Goal: Find specific page/section

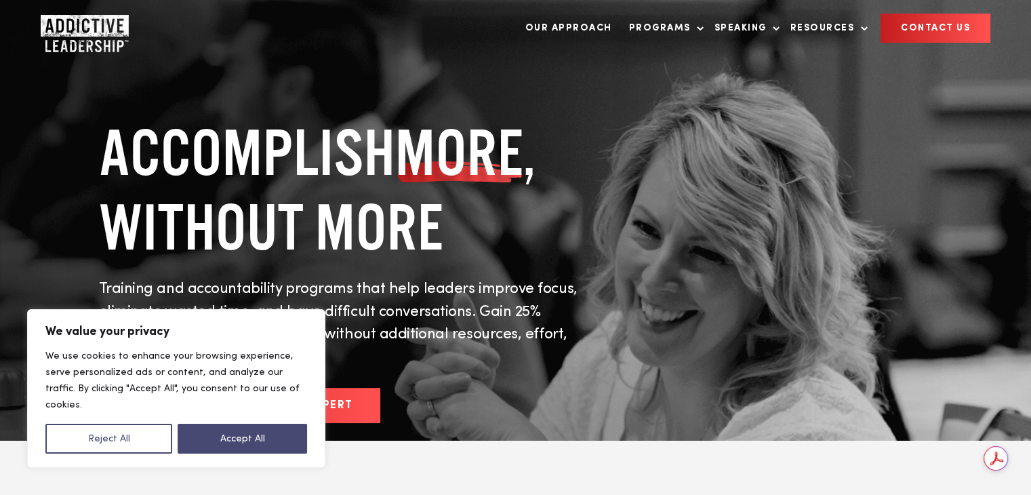
click at [707, 110] on div "ACCOMPLISH MORE , WITHOUT MORE Training and accountability programs that help l…" at bounding box center [515, 275] width 1031 height 550
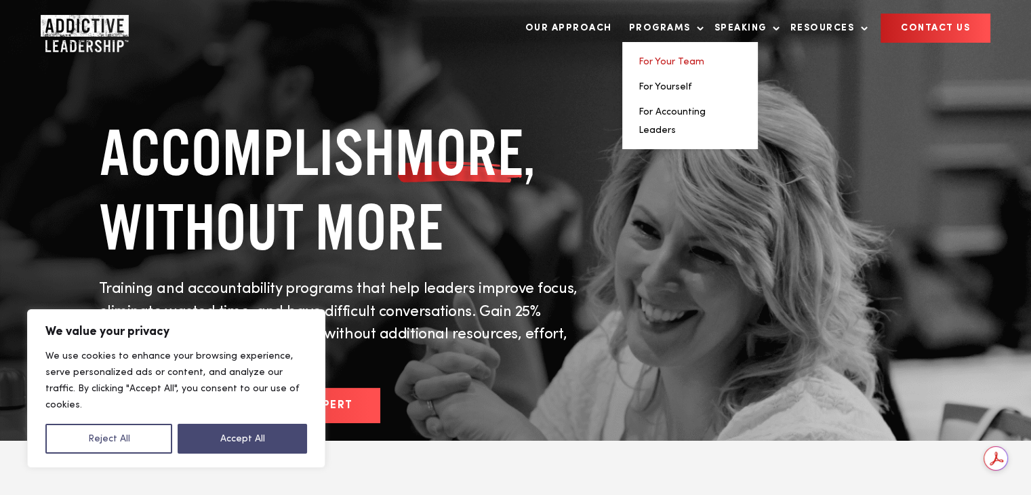
click at [670, 60] on link "For Your Team" at bounding box center [671, 61] width 66 height 9
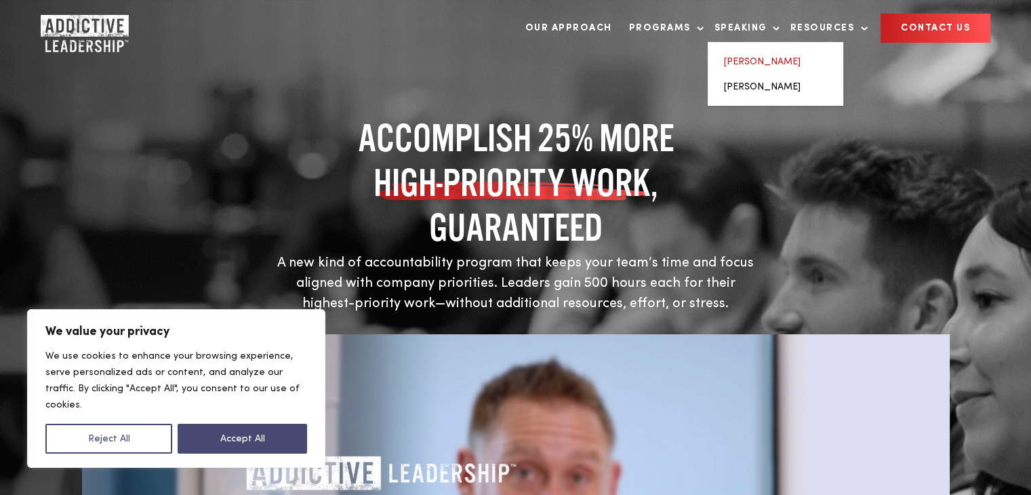
click at [770, 66] on link "[PERSON_NAME]" at bounding box center [762, 61] width 77 height 9
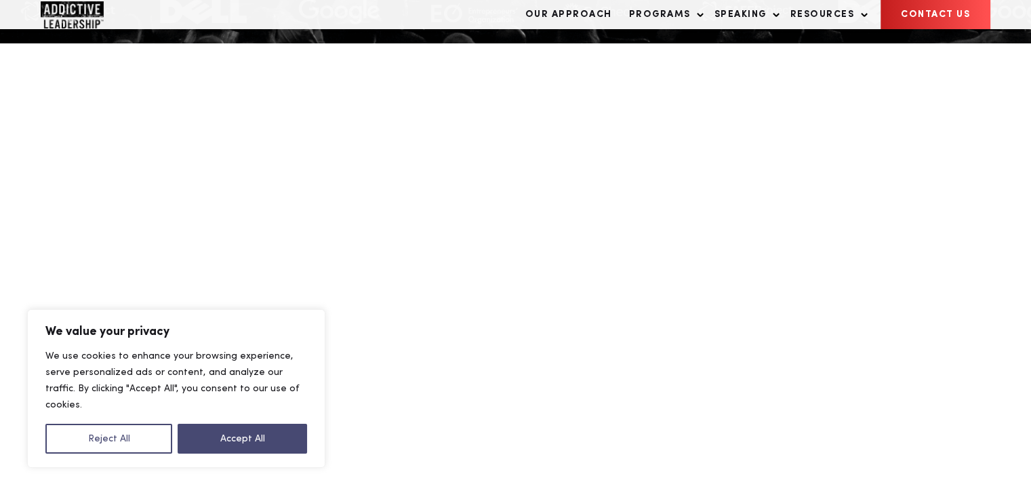
scroll to position [407, 0]
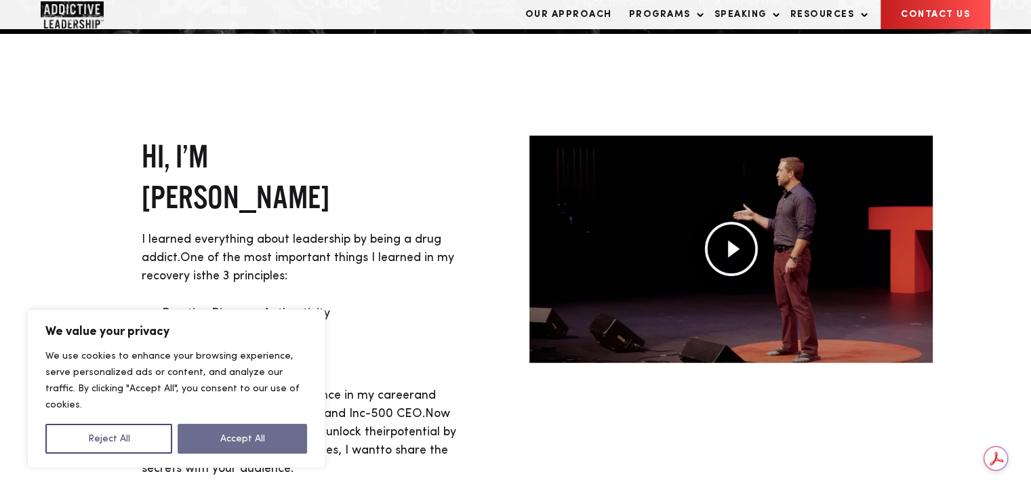
click at [216, 447] on button "Accept All" at bounding box center [242, 439] width 129 height 30
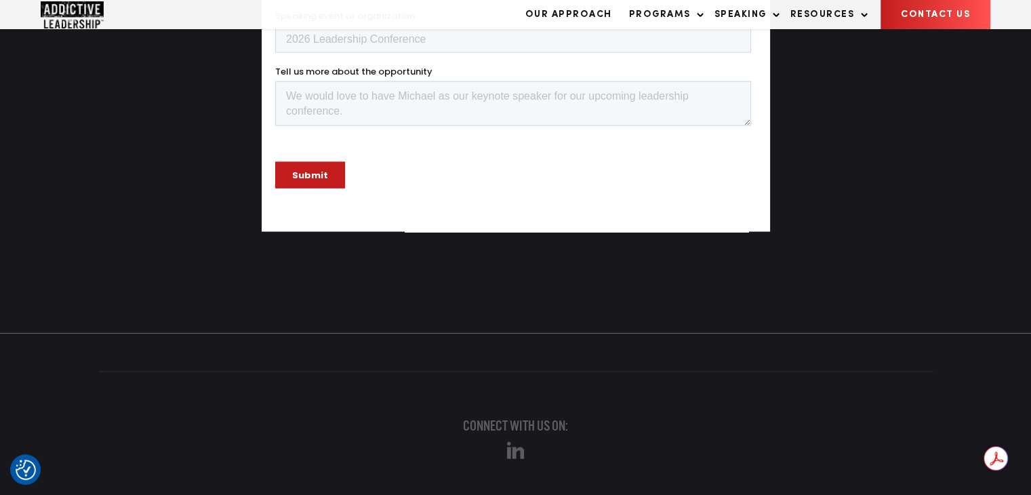
scroll to position [3001, 0]
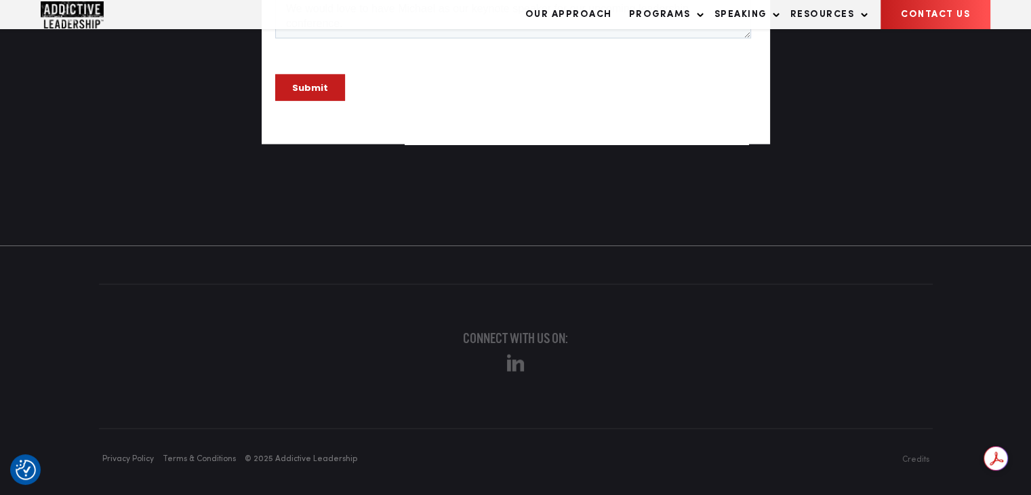
click at [516, 364] on img "Linkedin" at bounding box center [515, 362] width 17 height 17
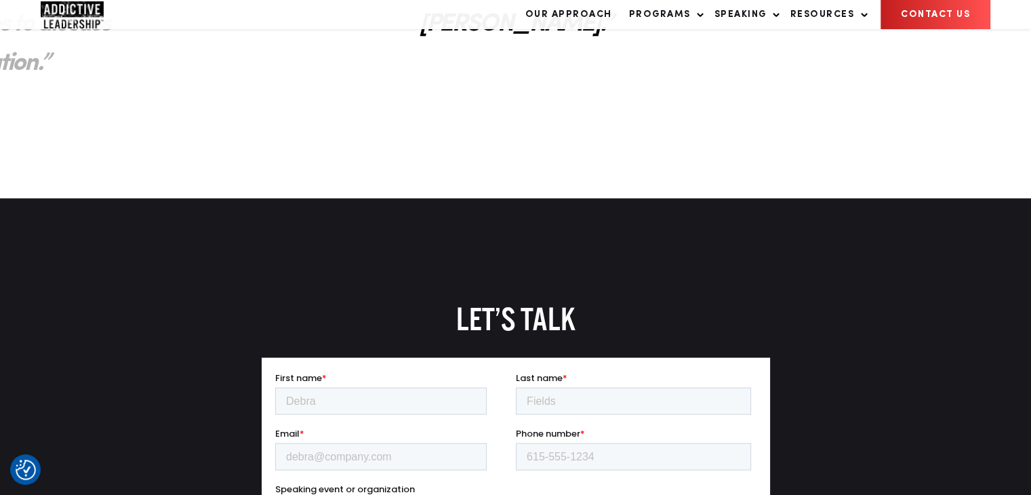
scroll to position [2391, 0]
